Goal: Information Seeking & Learning: Learn about a topic

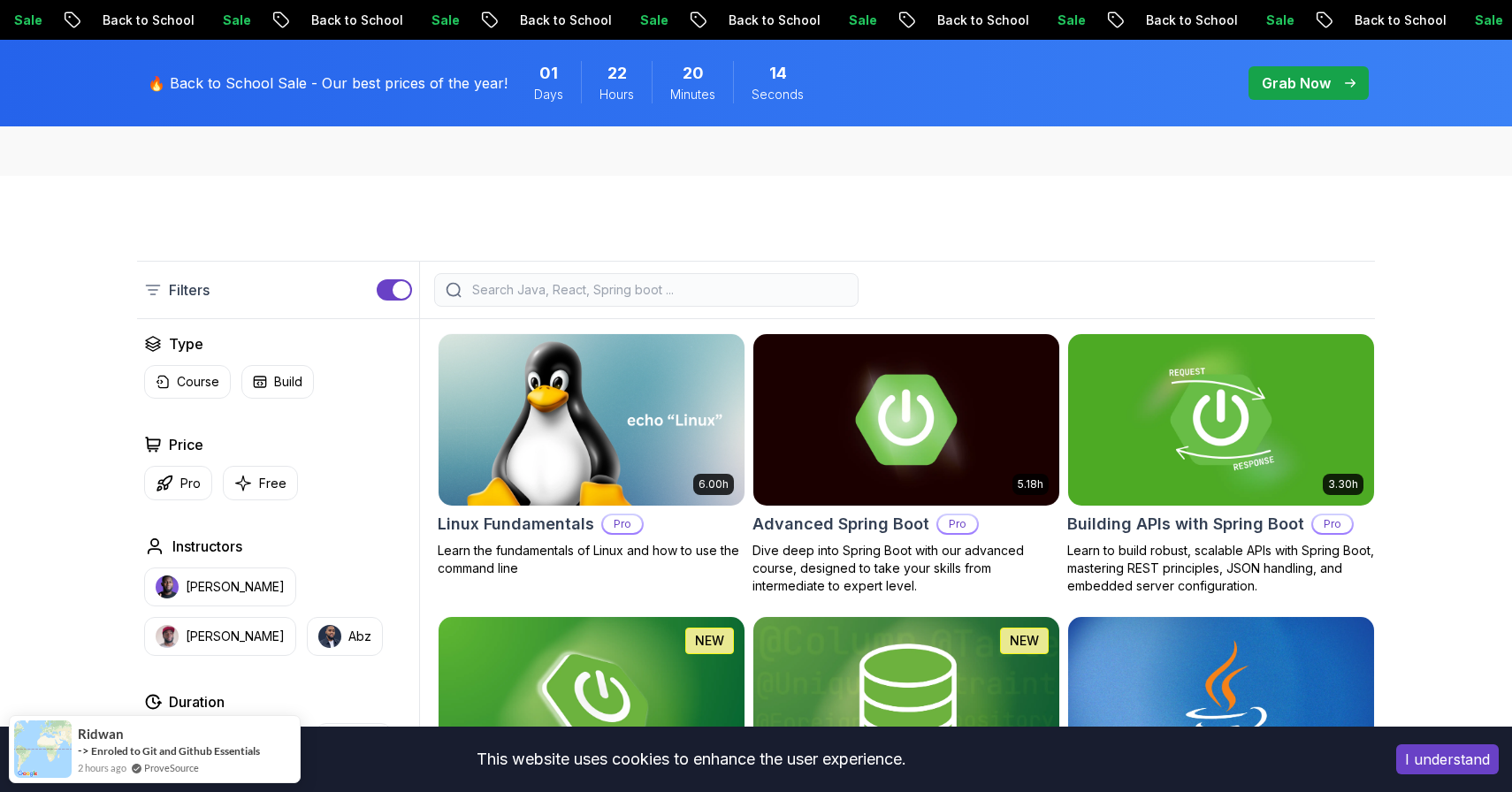
scroll to position [351, 0]
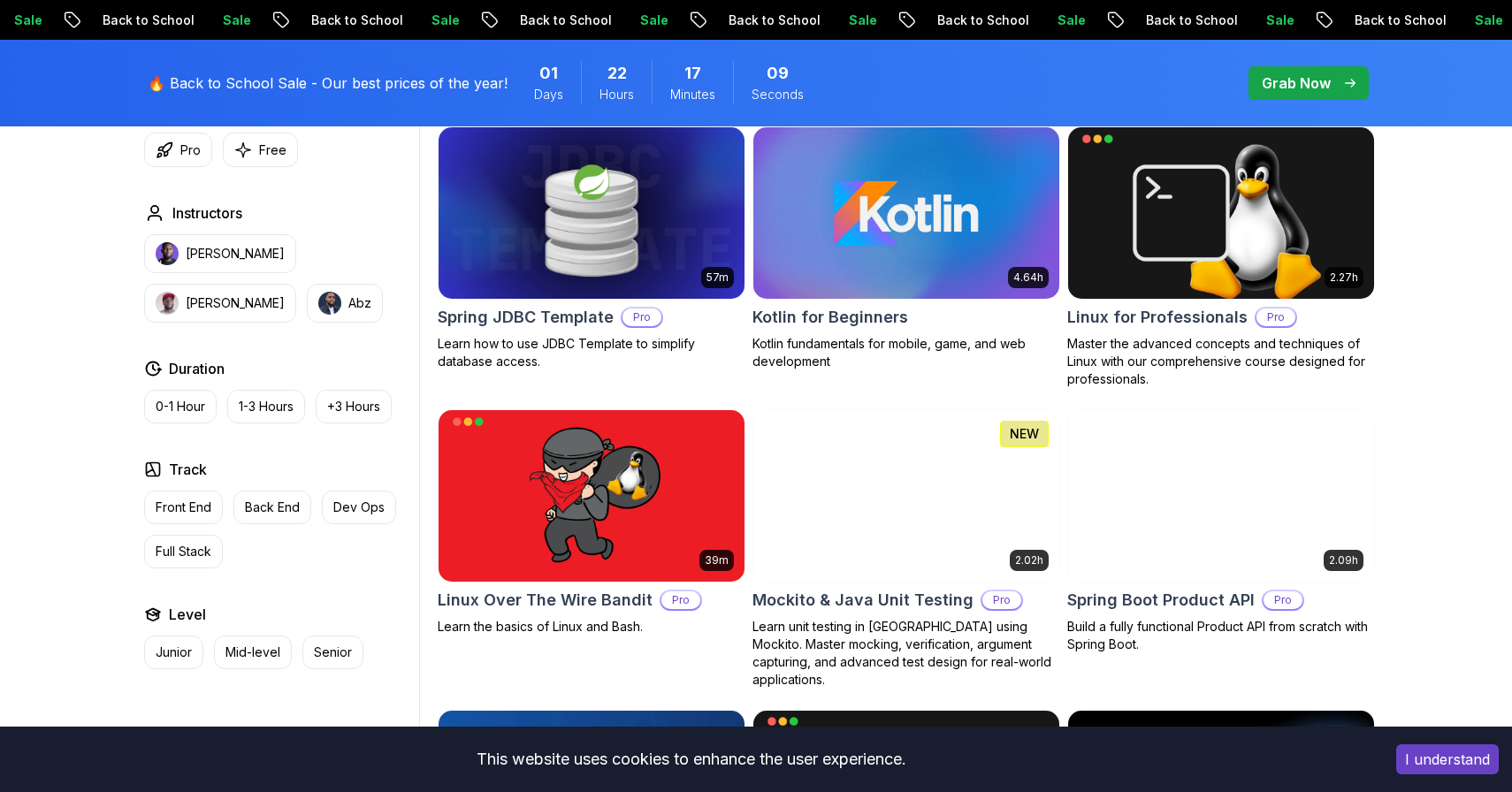
scroll to position [3629, 0]
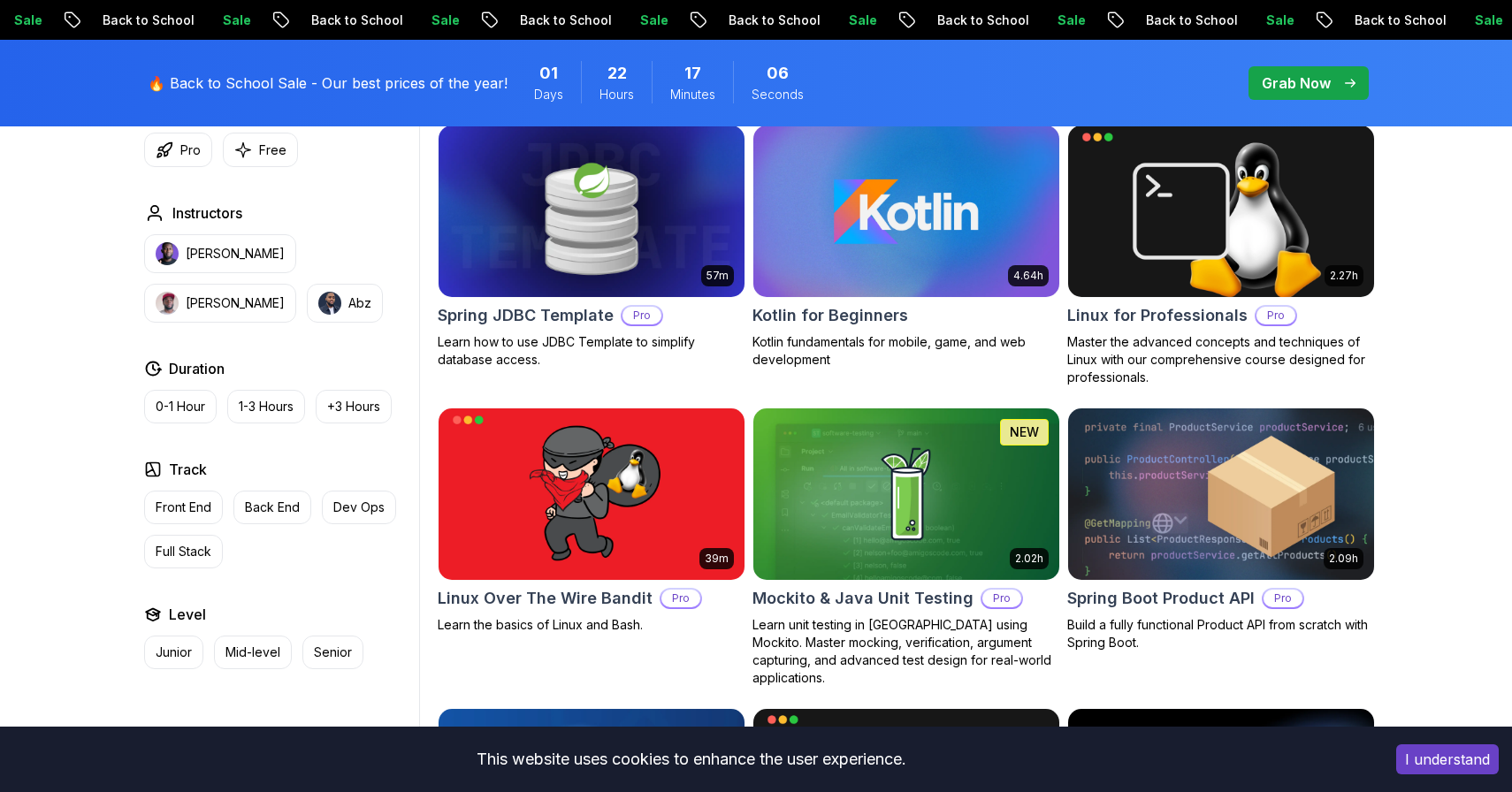
click at [1282, 438] on img at bounding box center [1220, 494] width 321 height 179
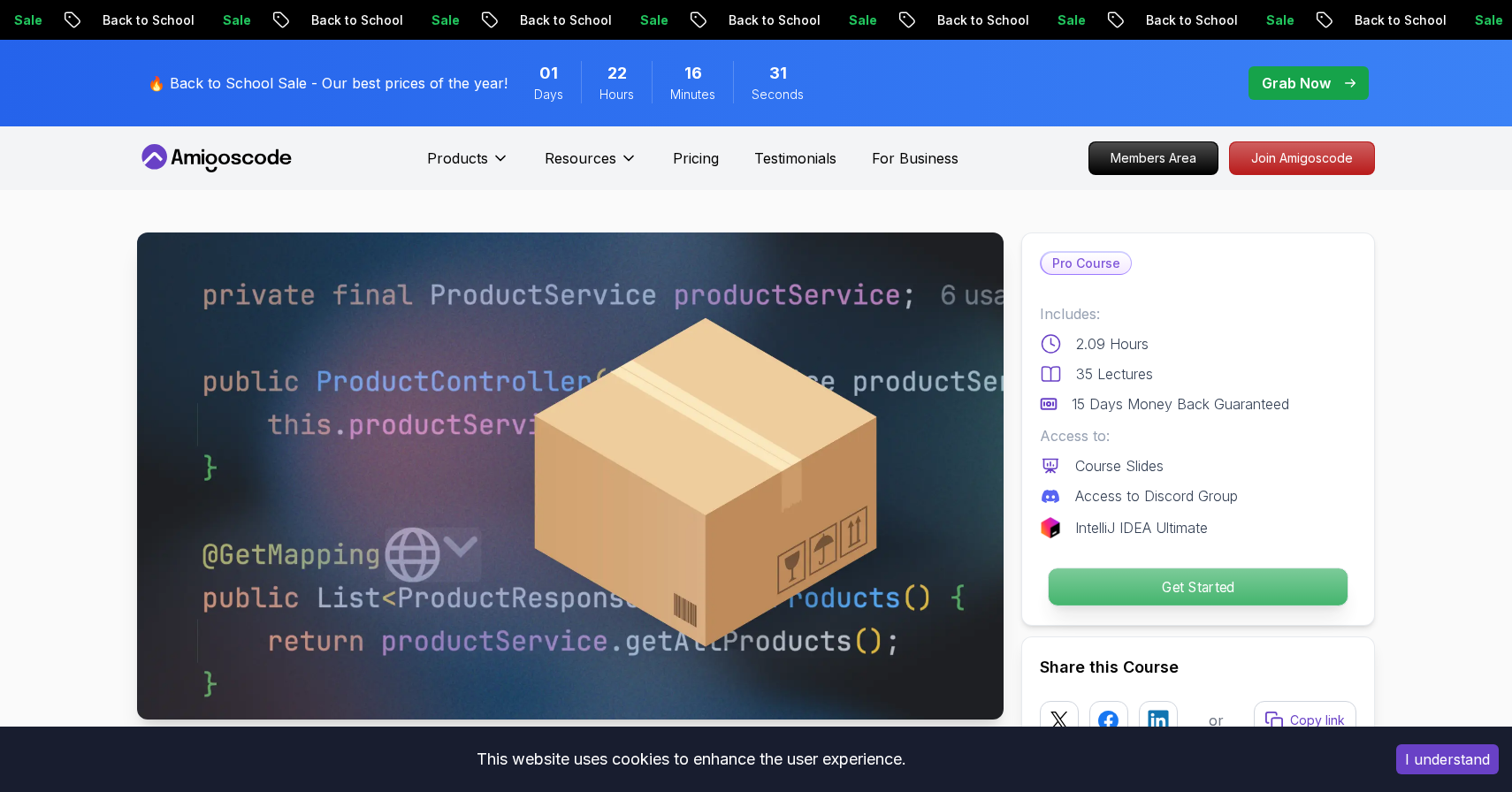
click at [1125, 587] on p "Get Started" at bounding box center [1198, 587] width 299 height 37
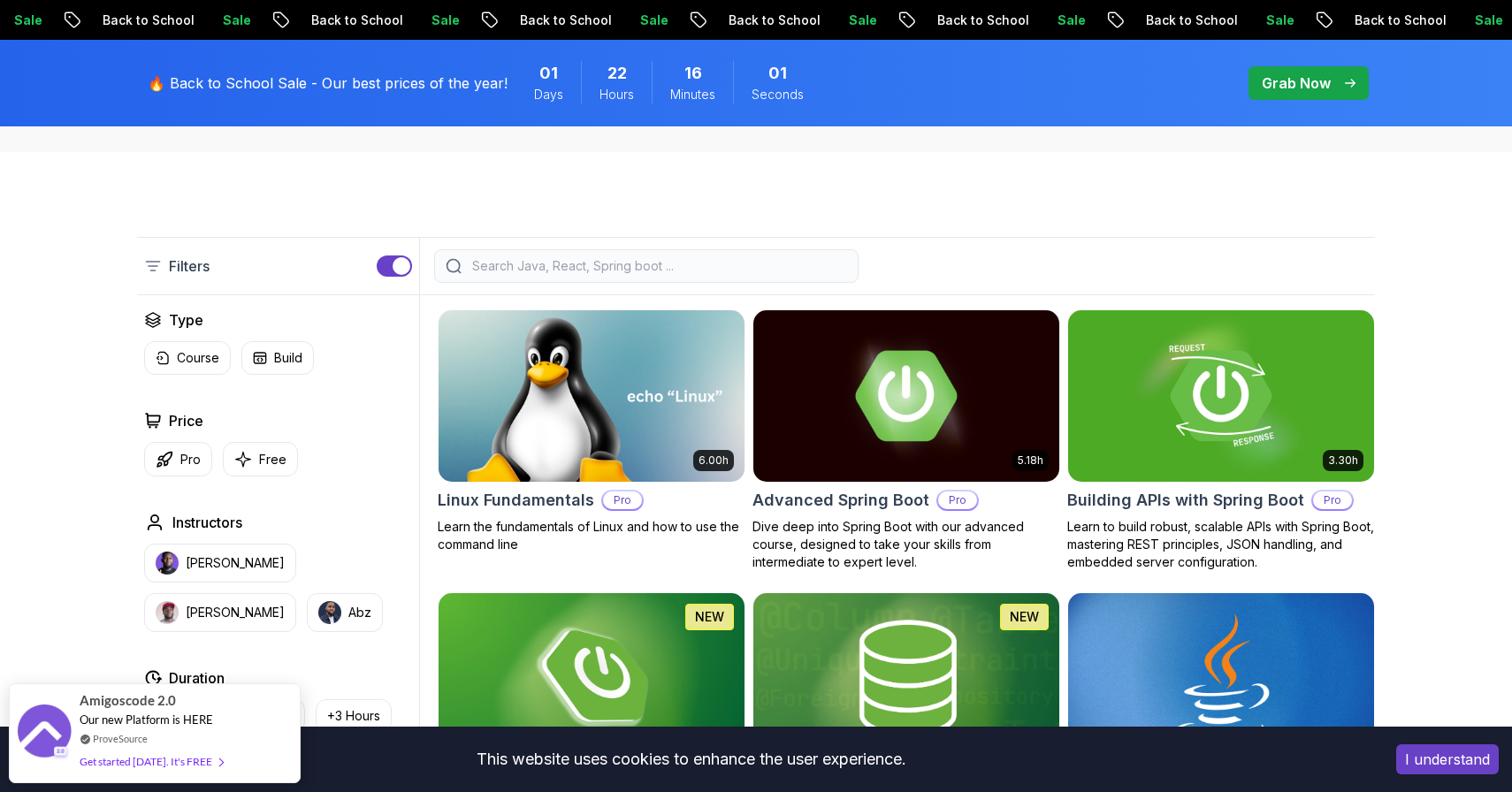
scroll to position [366, 0]
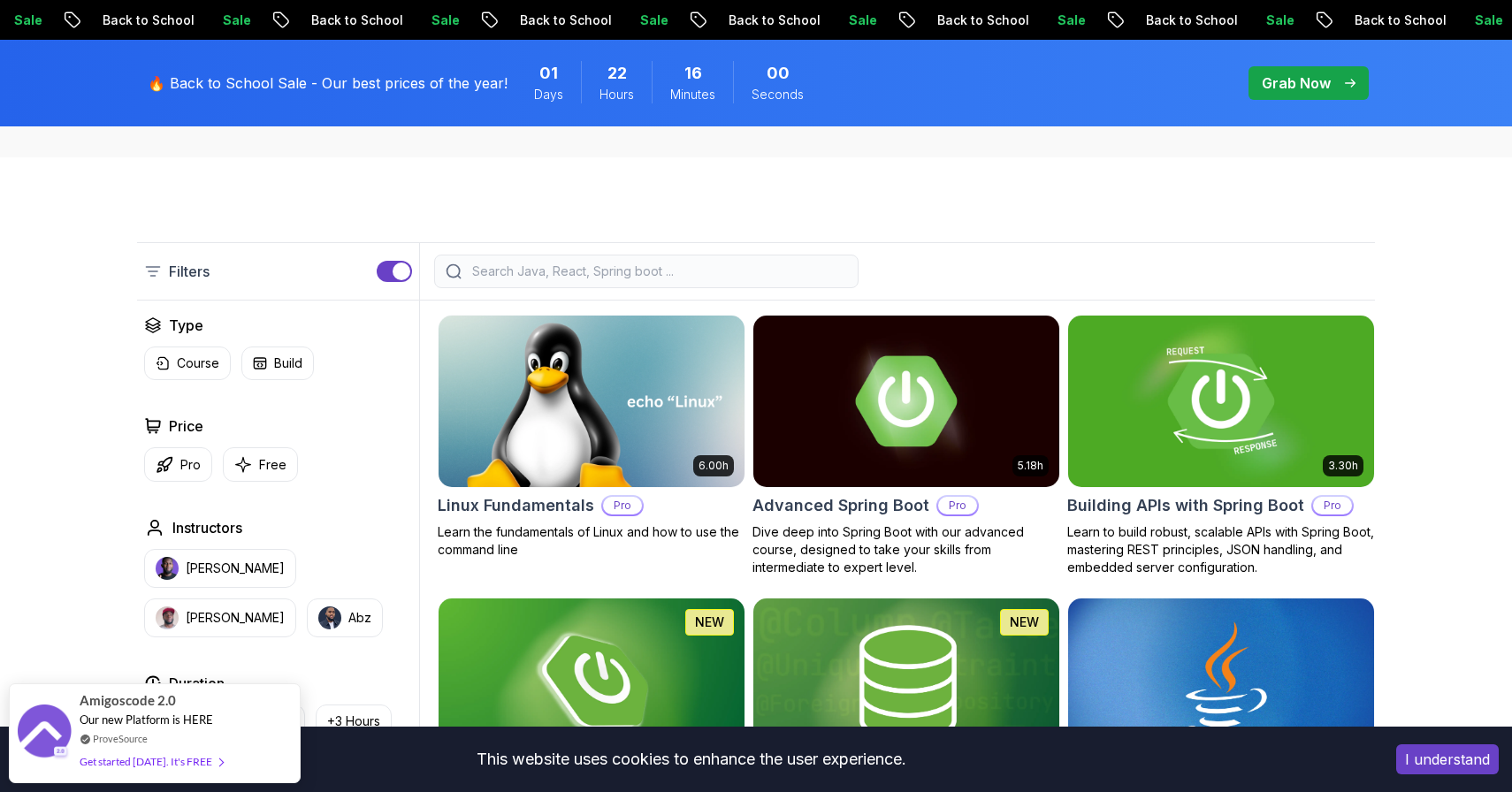
click at [1219, 381] on img at bounding box center [1220, 401] width 321 height 179
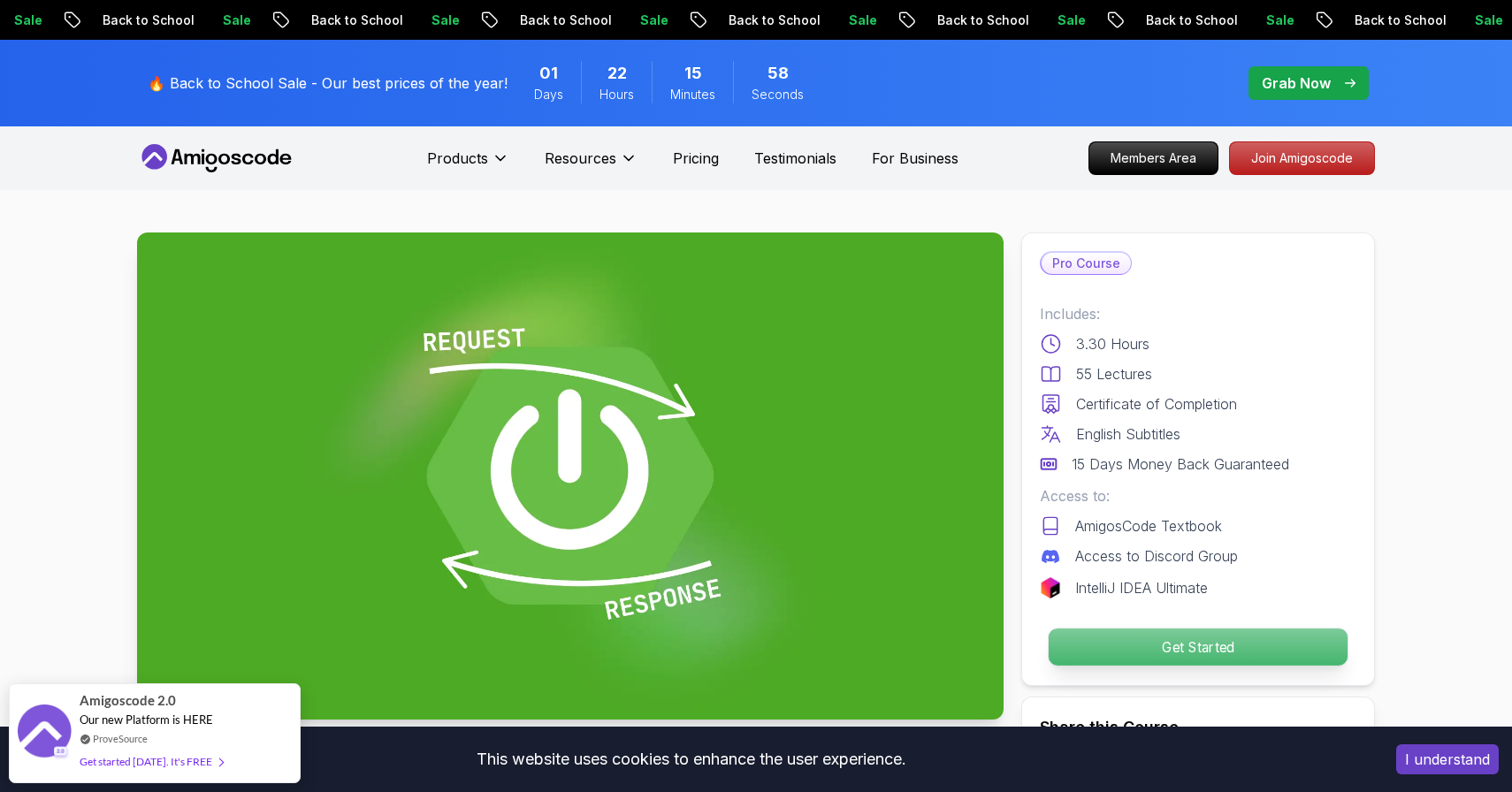
click at [1178, 655] on p "Get Started" at bounding box center [1198, 647] width 299 height 37
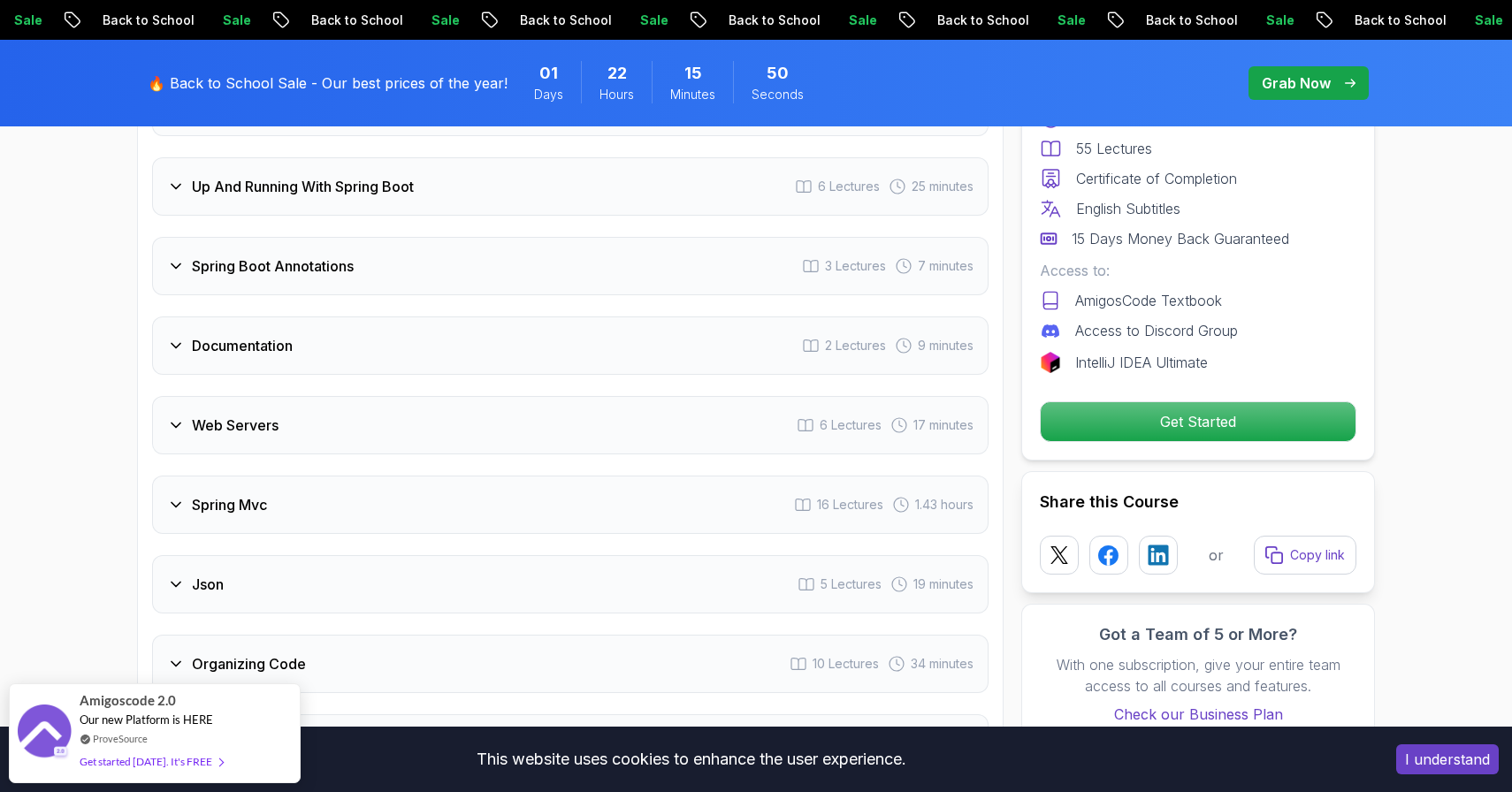
scroll to position [3170, 0]
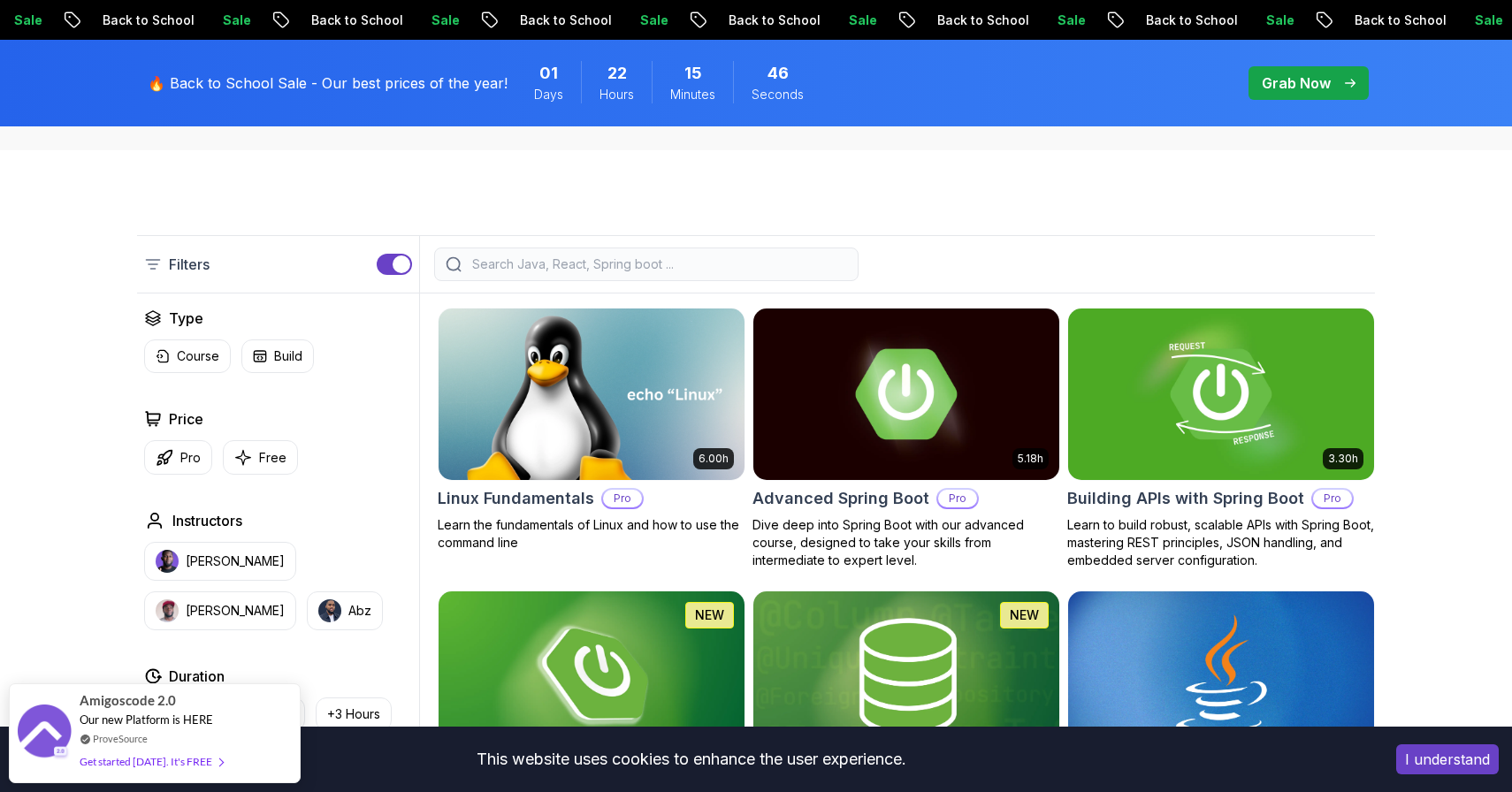
scroll to position [366, 0]
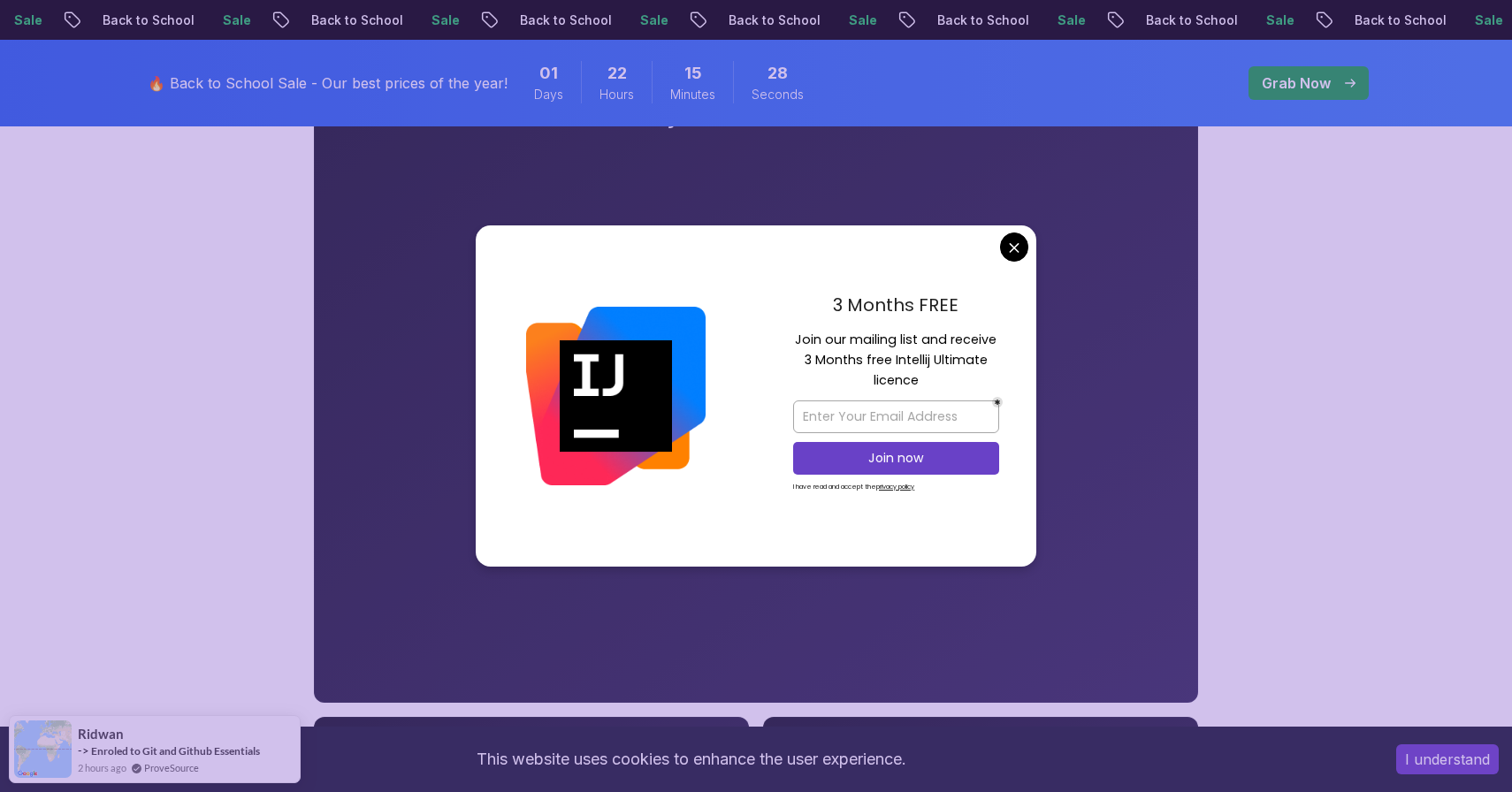
scroll to position [378, 0]
